Goal: Communication & Community: Answer question/provide support

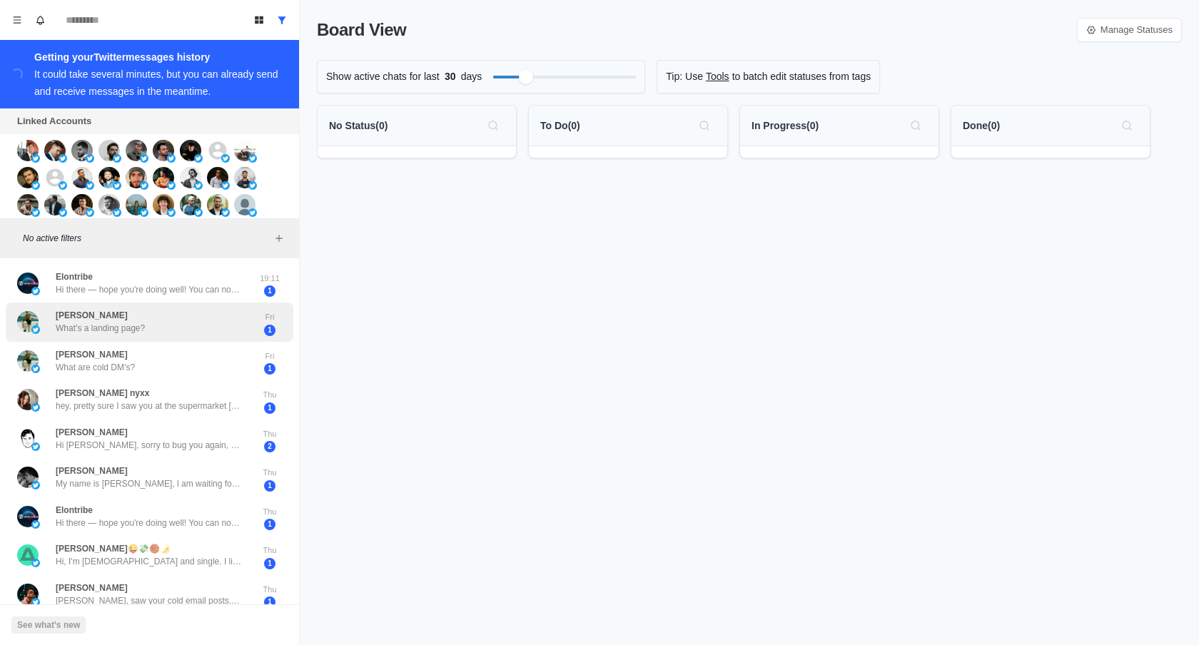
click at [219, 322] on div "Randy Monsen What’s a landing page?" at bounding box center [134, 322] width 235 height 28
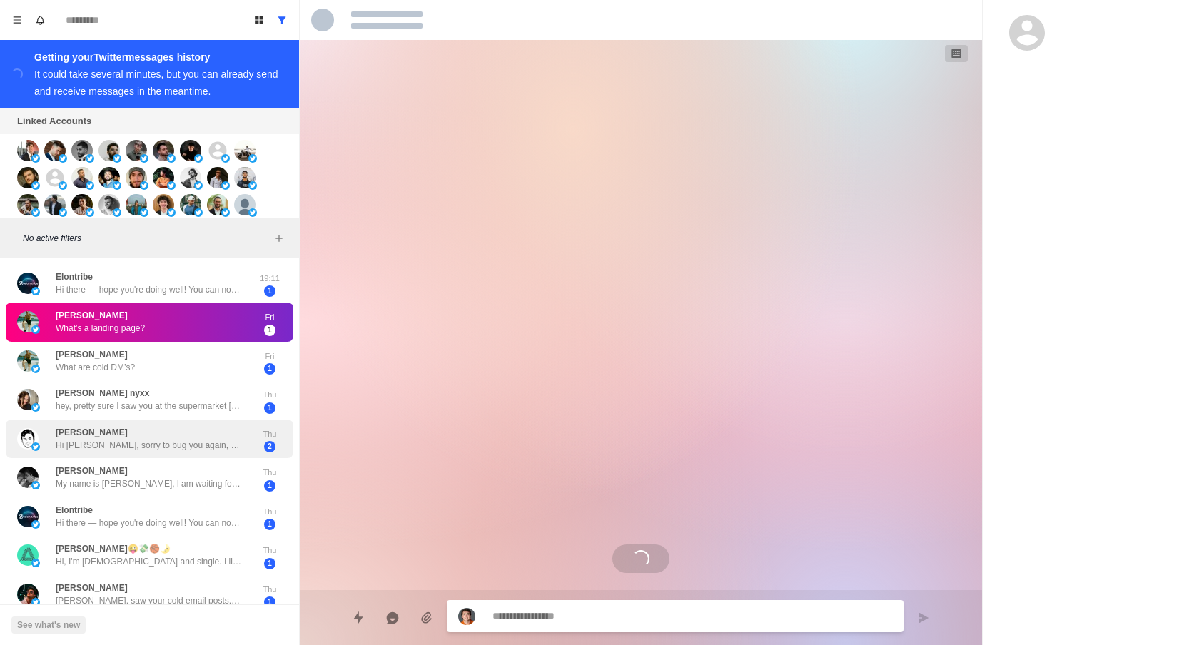
click at [213, 427] on div "Michael Nelson Hi Hamza, sorry to bug you again, but did you remove site indexi…" at bounding box center [134, 439] width 235 height 28
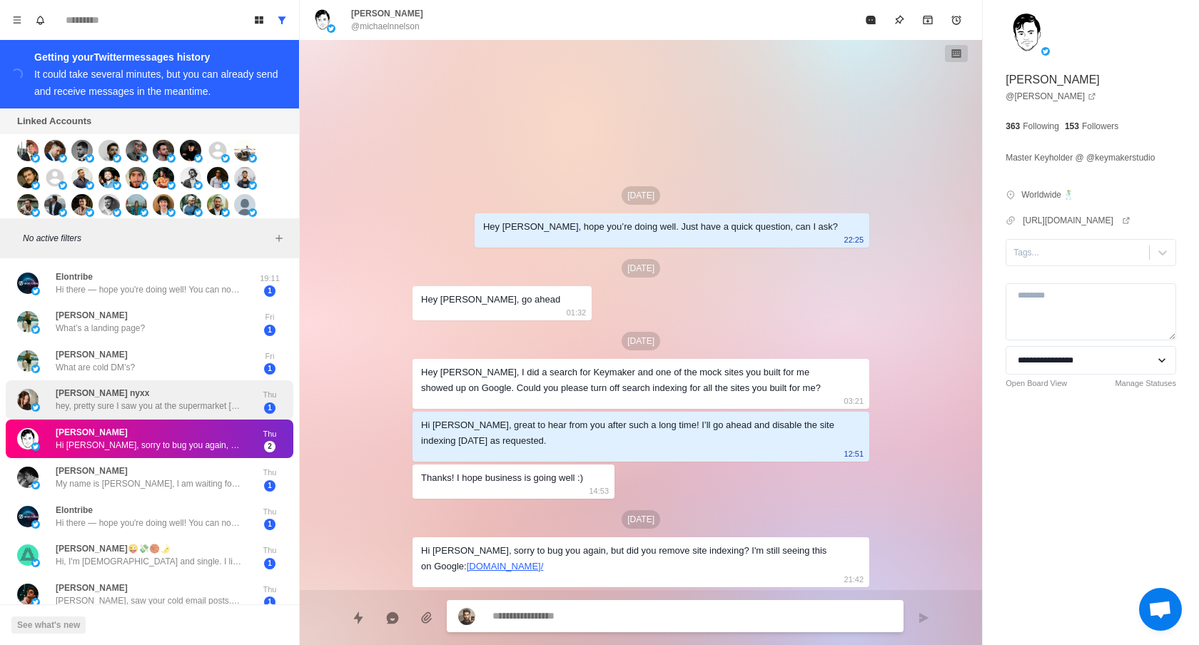
click at [218, 387] on div "Loretta nyxx hey, pretty sure I saw you at the supermarket today 😋 Anyway, my m…" at bounding box center [134, 400] width 235 height 28
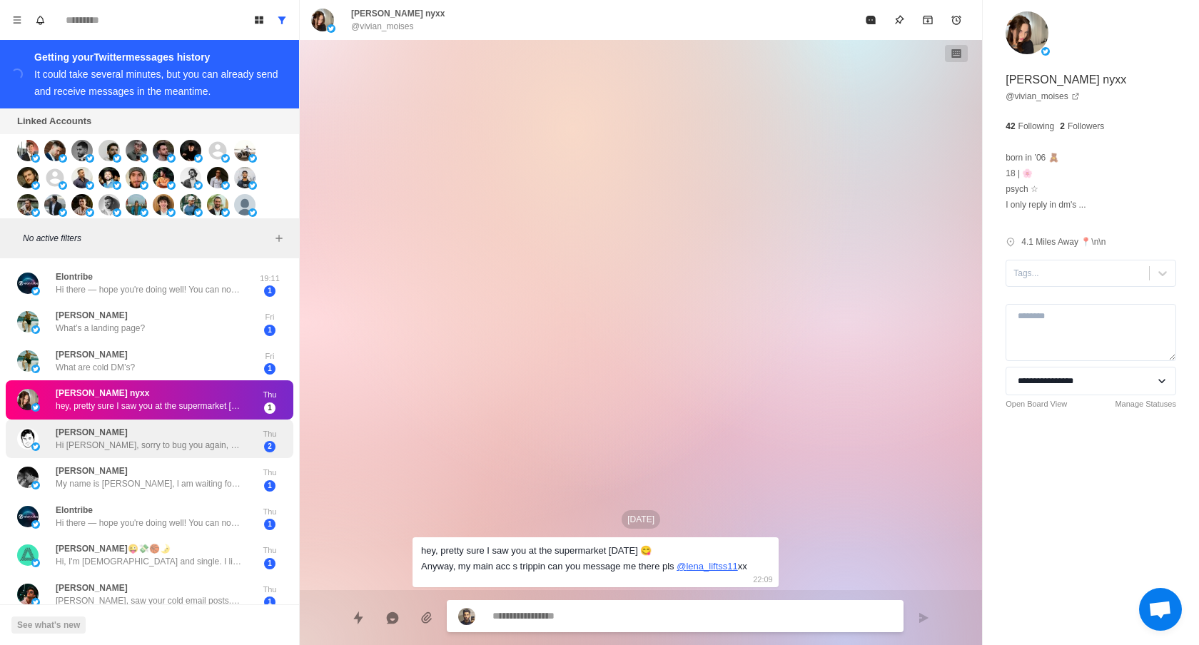
click at [210, 449] on p "Hi [PERSON_NAME], sorry to bug you again, but did you remove site indexing? I'm…" at bounding box center [148, 445] width 185 height 13
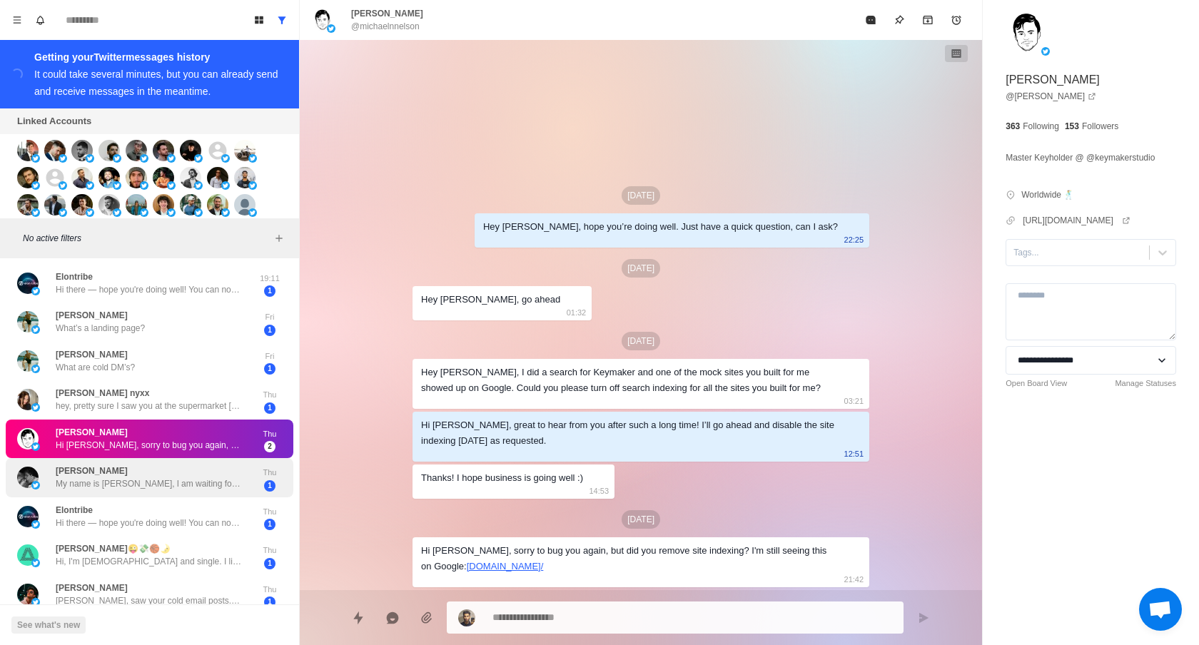
click at [204, 472] on div "Cynthia My name is Anja, l am waiting for you in front of the camera, come and …" at bounding box center [148, 477] width 185 height 26
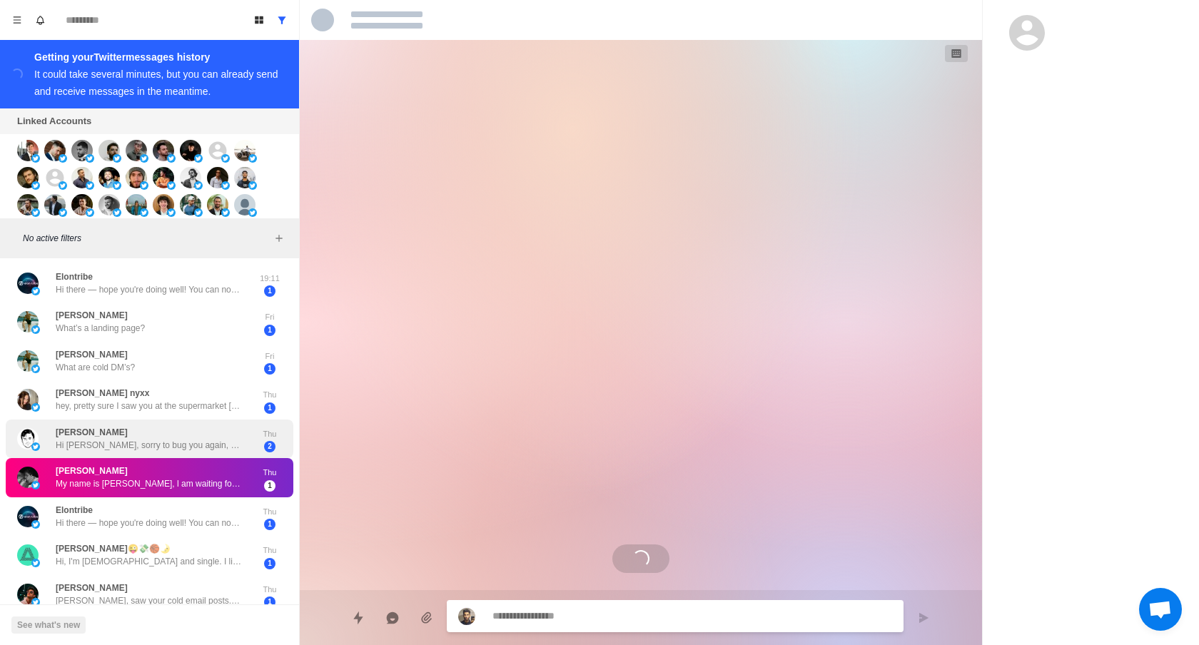
click at [216, 444] on p "Hi [PERSON_NAME], sorry to bug you again, but did you remove site indexing? I'm…" at bounding box center [148, 445] width 185 height 13
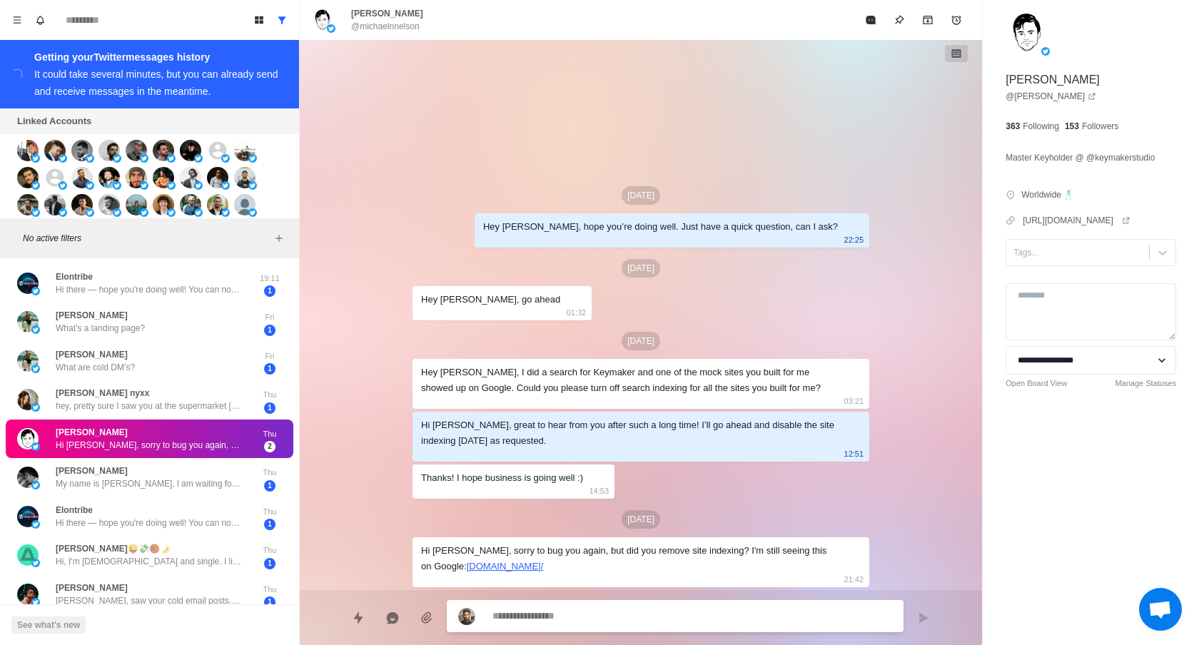
click at [666, 575] on div "Hi Hamza, sorry to bug you again, but did you remove site indexing? I'm still s…" at bounding box center [640, 562] width 457 height 50
click at [666, 556] on div "Hi Hamza, sorry to bug you again, but did you remove site indexing? I'm still s…" at bounding box center [629, 558] width 417 height 31
type textarea "*"
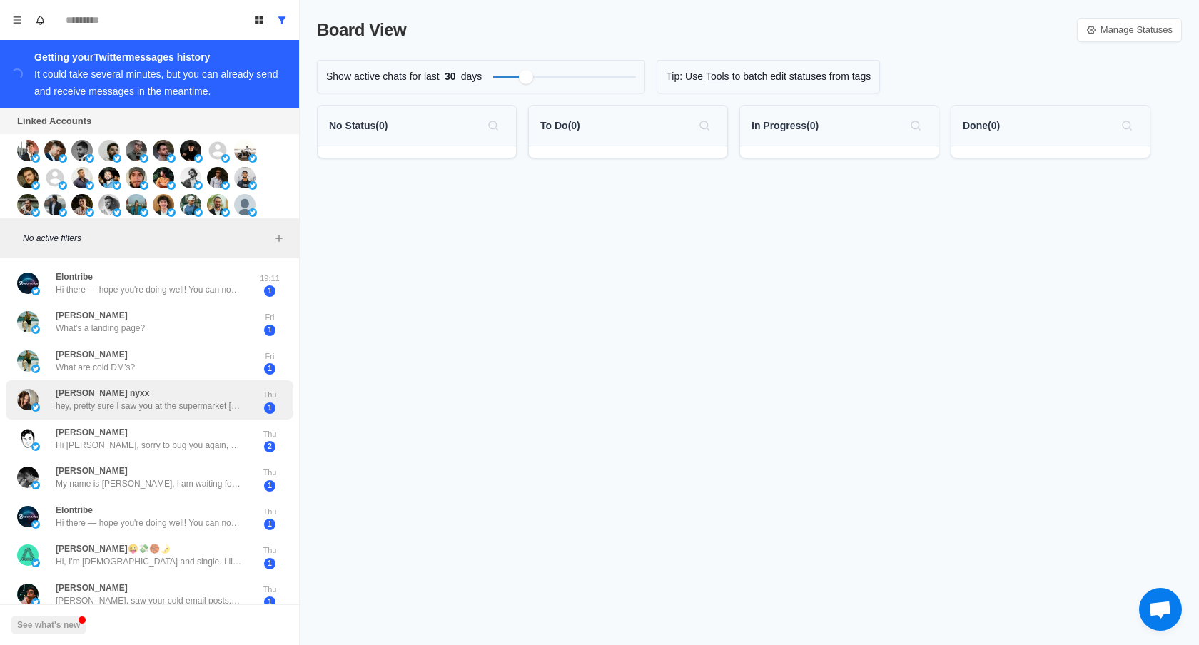
click at [290, 392] on div "Loretta nyxx hey, pretty sure I saw you at the supermarket today 😋 Anyway, my m…" at bounding box center [150, 399] width 288 height 39
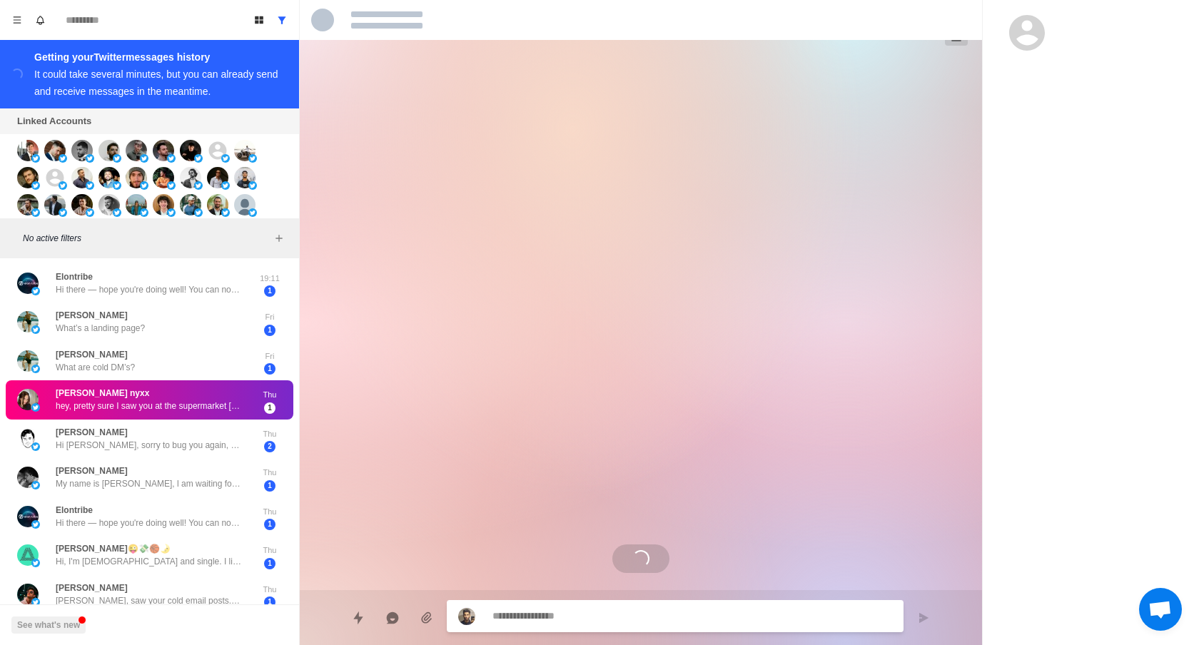
click at [290, 392] on div "Loretta nyxx hey, pretty sure I saw you at the supermarket today 😋 Anyway, my m…" at bounding box center [150, 399] width 288 height 39
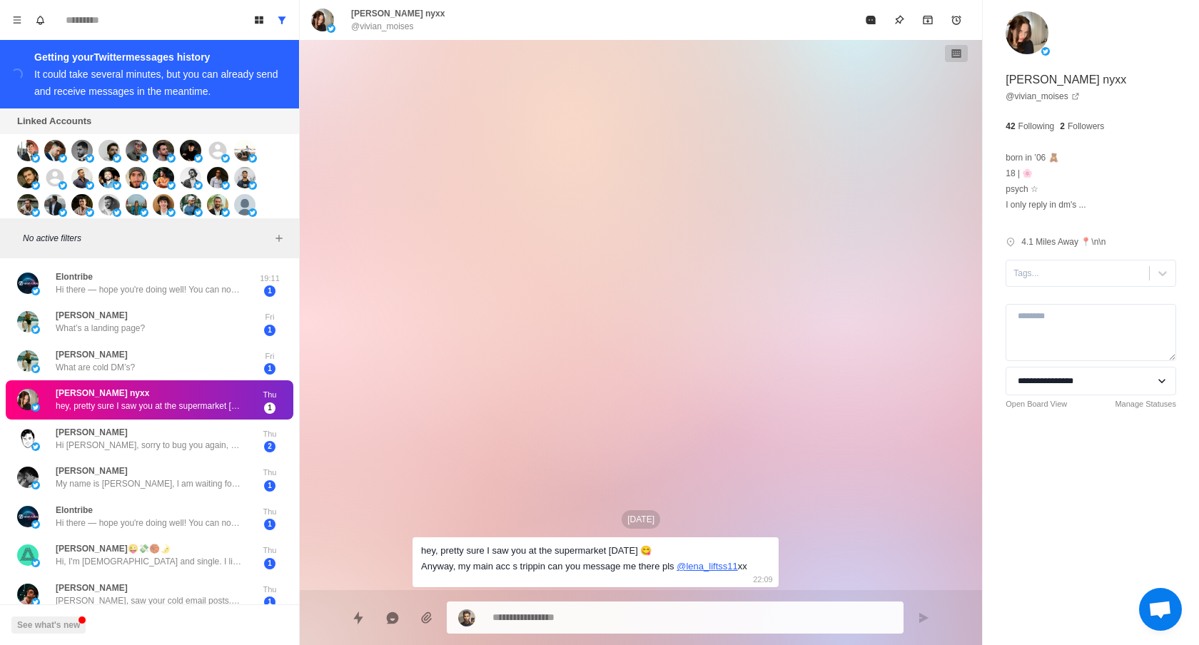
type textarea "*"
